Goal: Information Seeking & Learning: Find specific fact

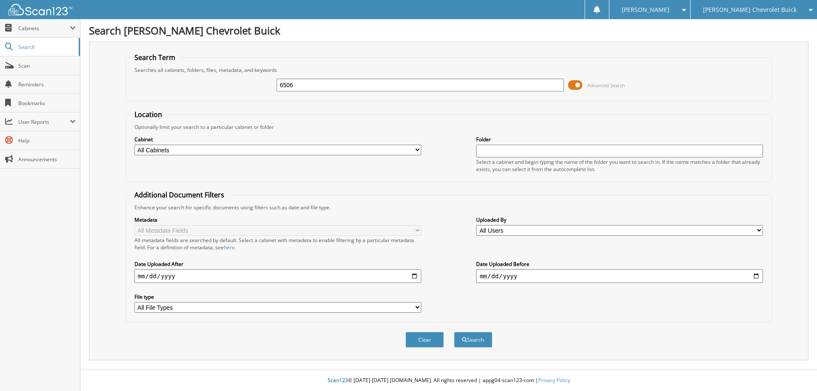
type input "6506"
click at [454, 332] on button "Search" at bounding box center [473, 340] width 38 height 16
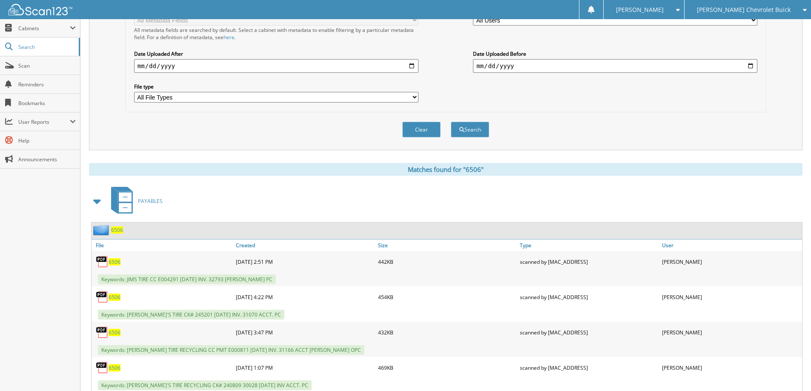
scroll to position [213, 0]
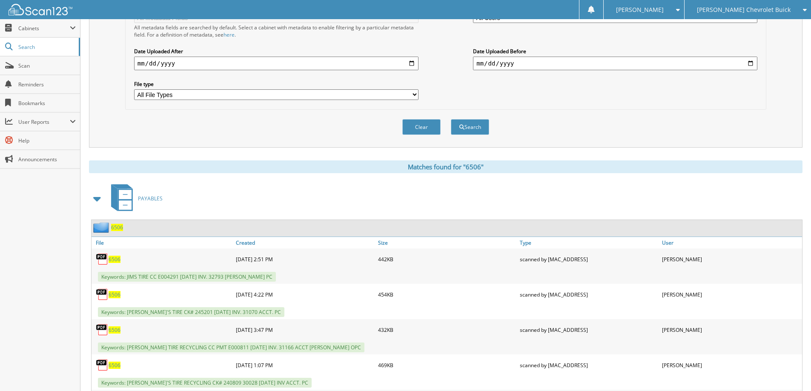
click at [114, 228] on span "6506" at bounding box center [117, 227] width 12 height 7
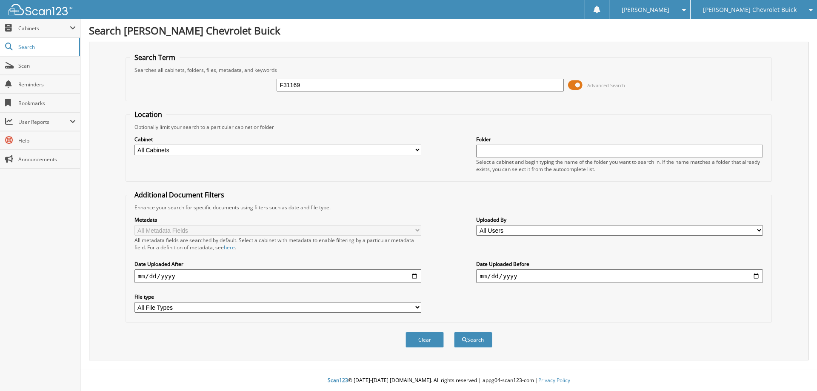
type input "F31169"
click at [454, 332] on button "Search" at bounding box center [473, 340] width 38 height 16
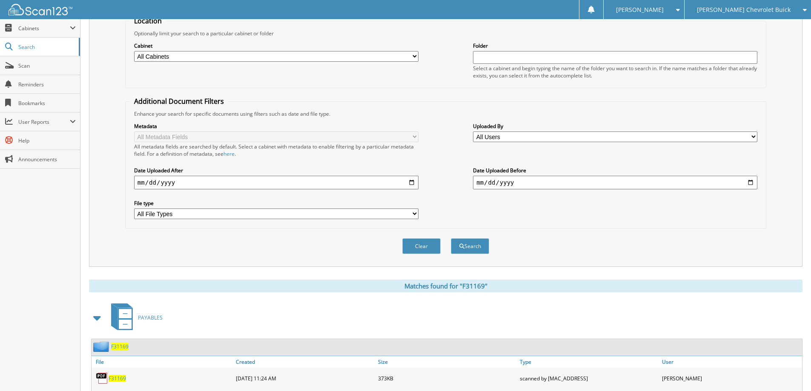
scroll to position [128, 0]
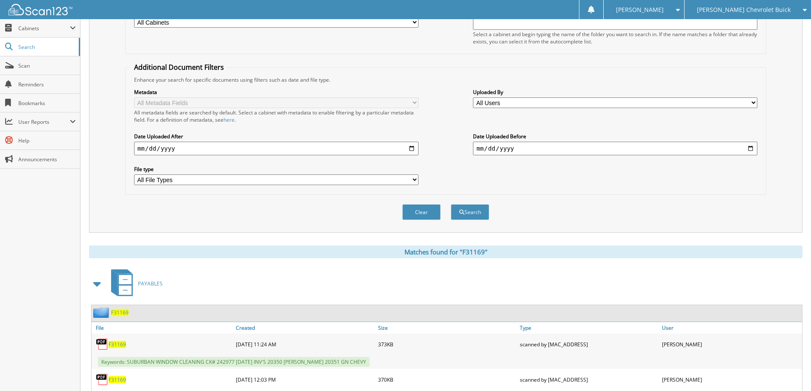
click at [123, 314] on span "F31169" at bounding box center [119, 312] width 17 height 7
